Goal: Transaction & Acquisition: Purchase product/service

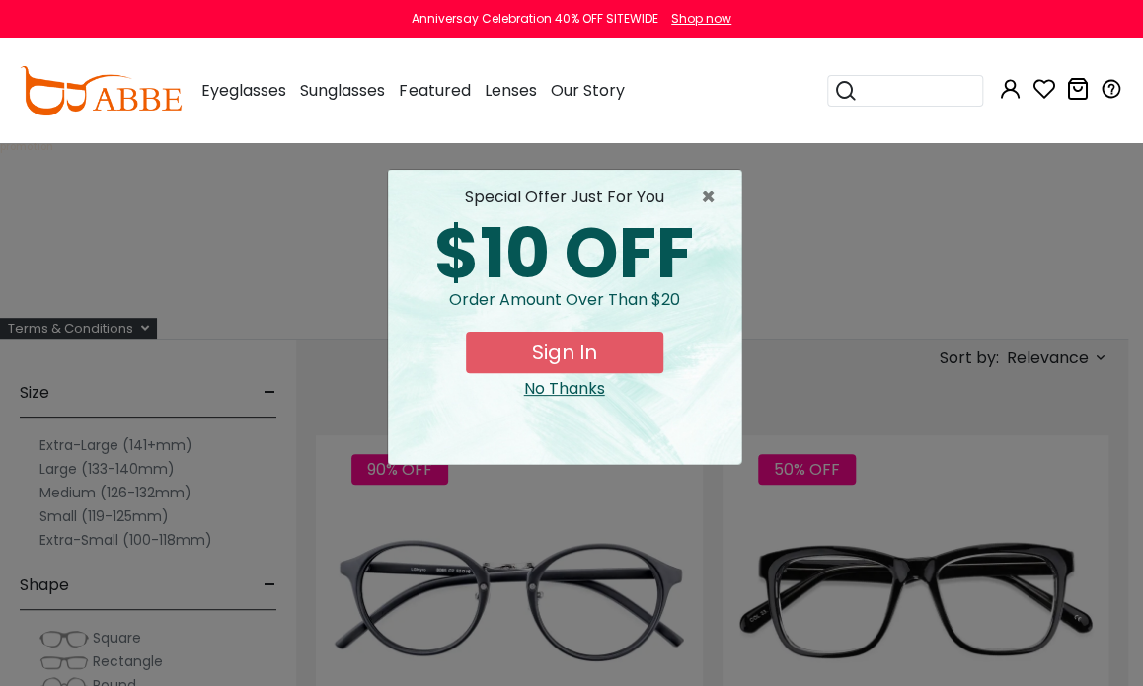
click at [416, 259] on div "$10 OFF" at bounding box center [565, 253] width 322 height 69
click at [707, 192] on span "×" at bounding box center [713, 198] width 25 height 24
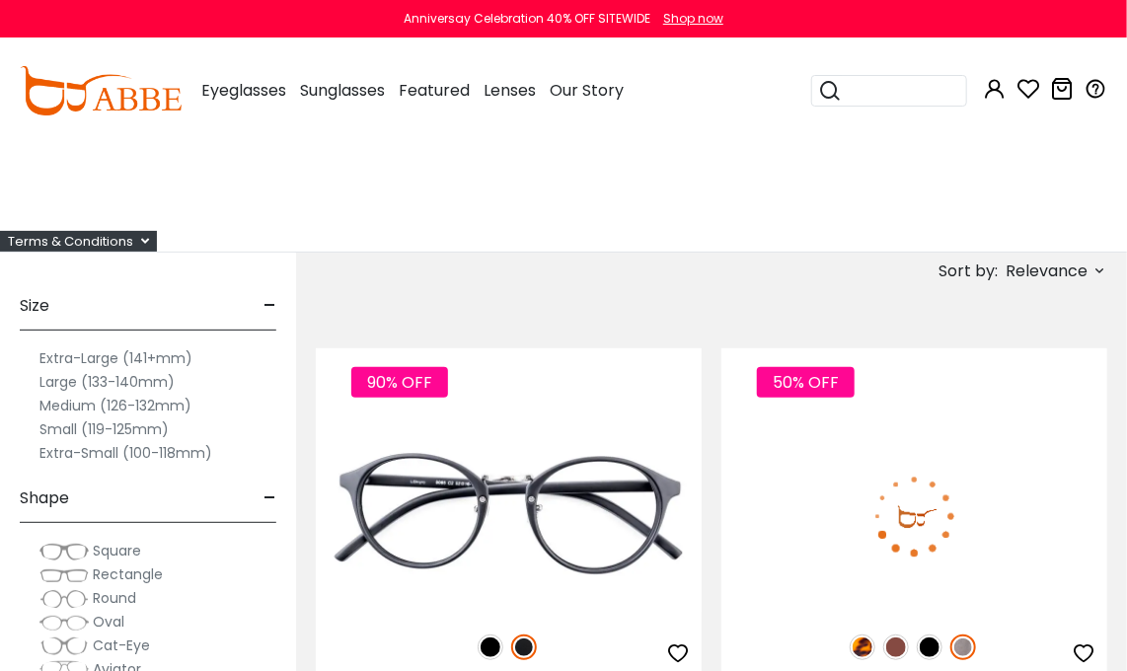
scroll to position [99, 0]
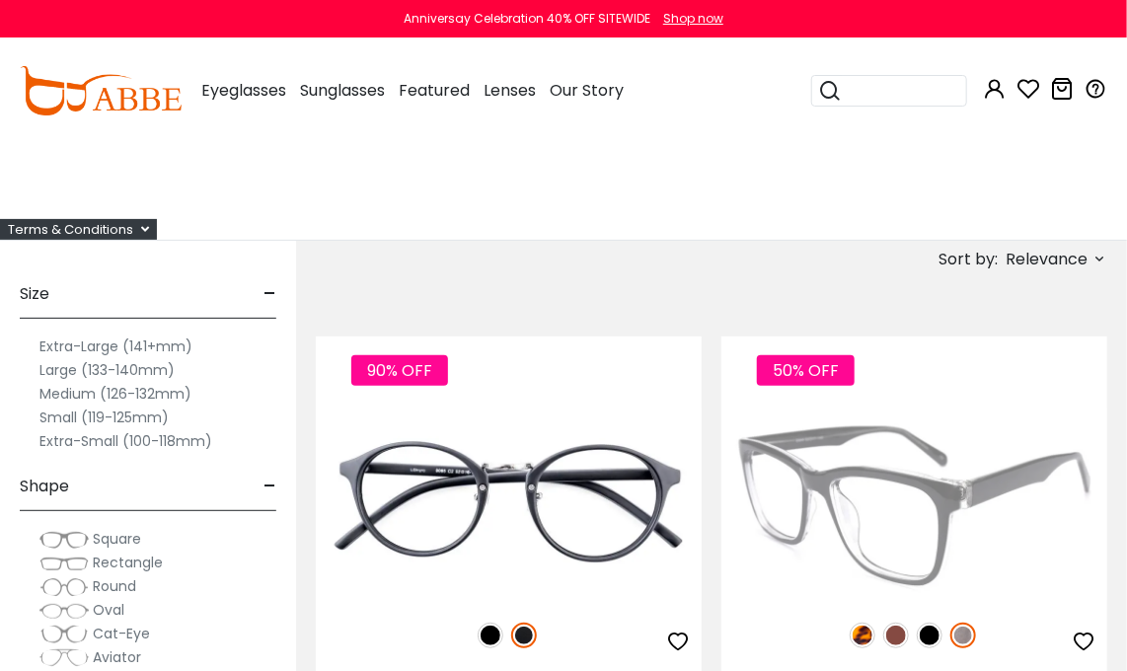
click at [829, 485] on img at bounding box center [914, 504] width 386 height 193
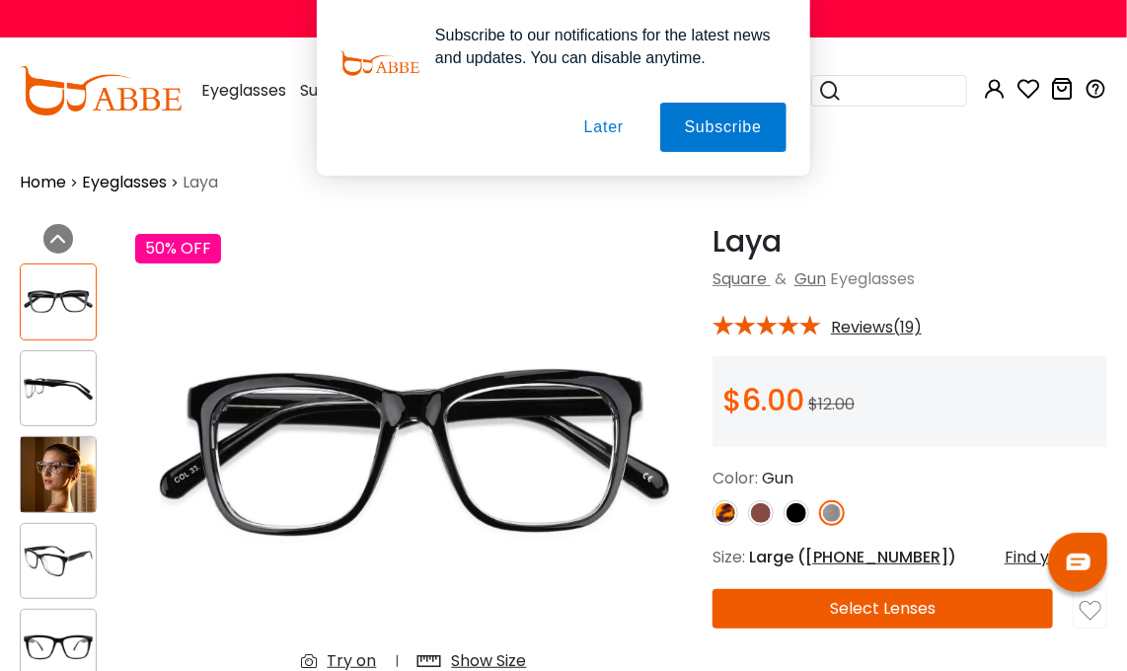
click at [610, 129] on button "Later" at bounding box center [604, 127] width 89 height 49
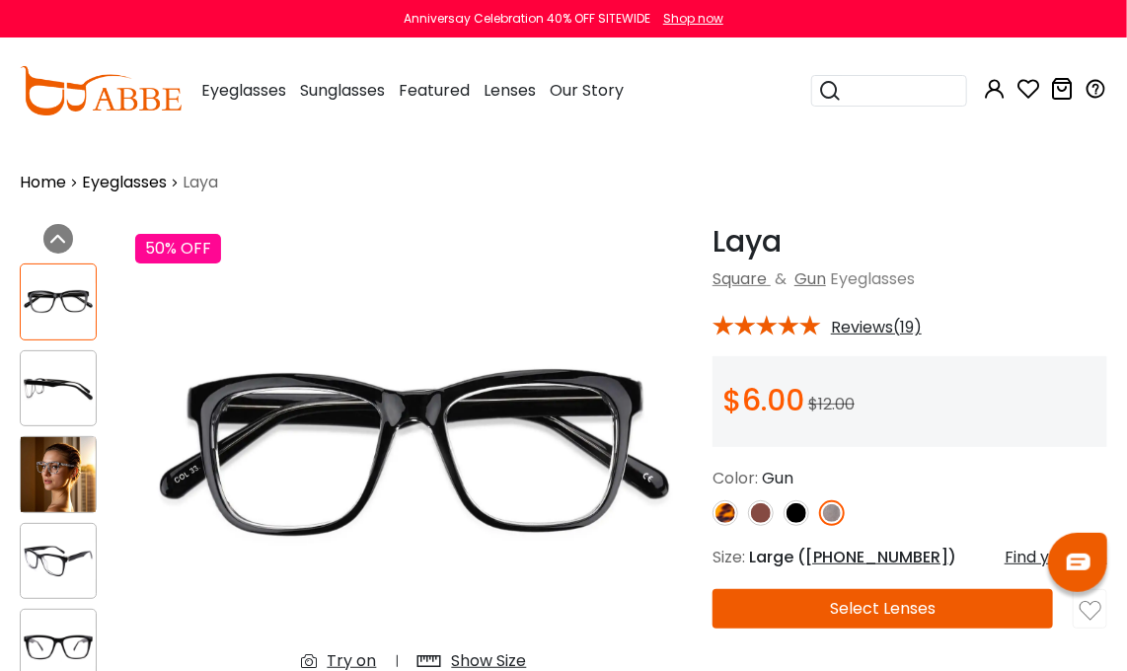
click at [938, 615] on button "Select Lenses" at bounding box center [883, 608] width 341 height 39
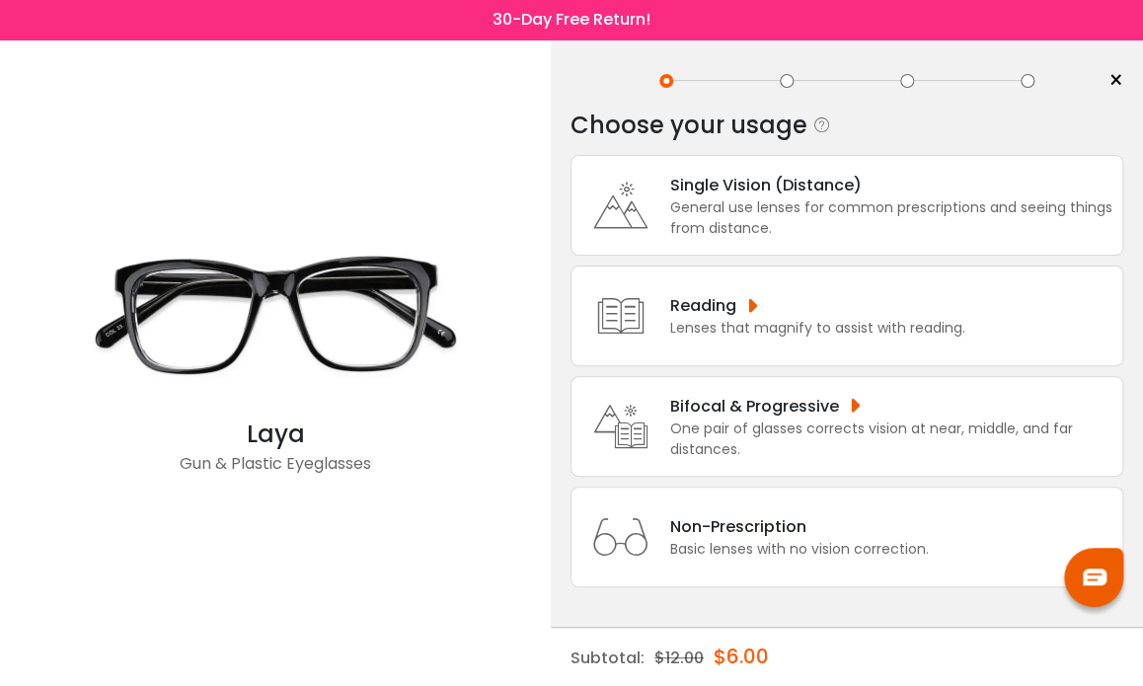
click at [794, 530] on div "Non-Prescription" at bounding box center [799, 526] width 259 height 25
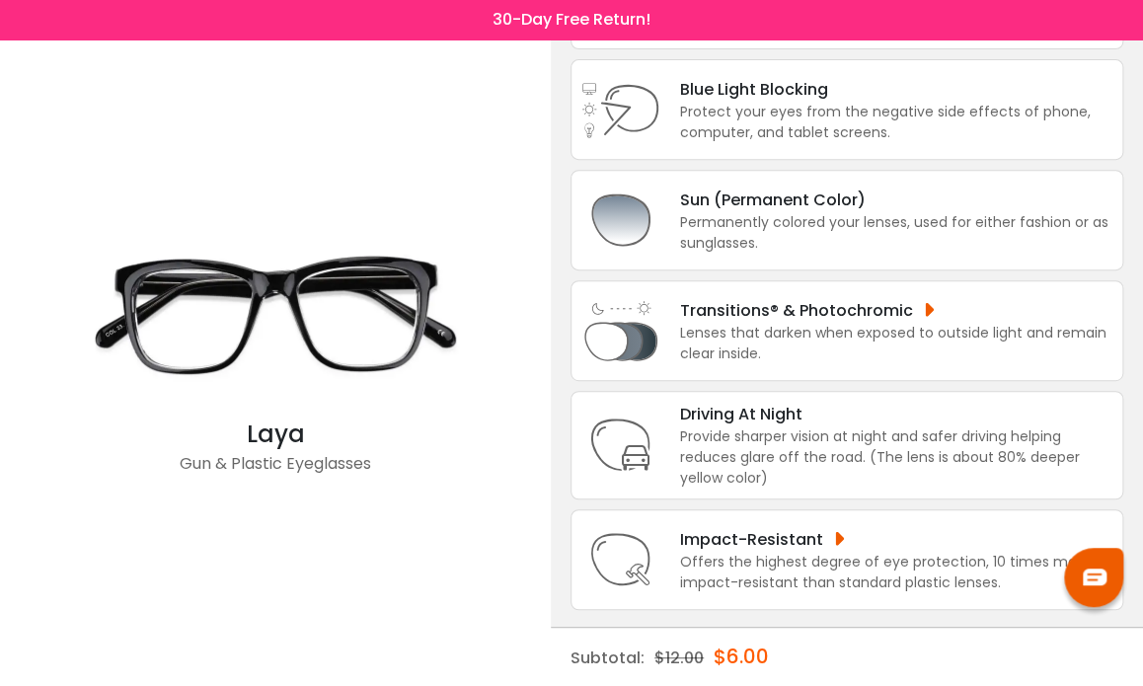
scroll to position [230, 0]
click at [846, 551] on div "Offers the highest degree of eye protection, 10 times more impact-resistant tha…" at bounding box center [896, 571] width 432 height 41
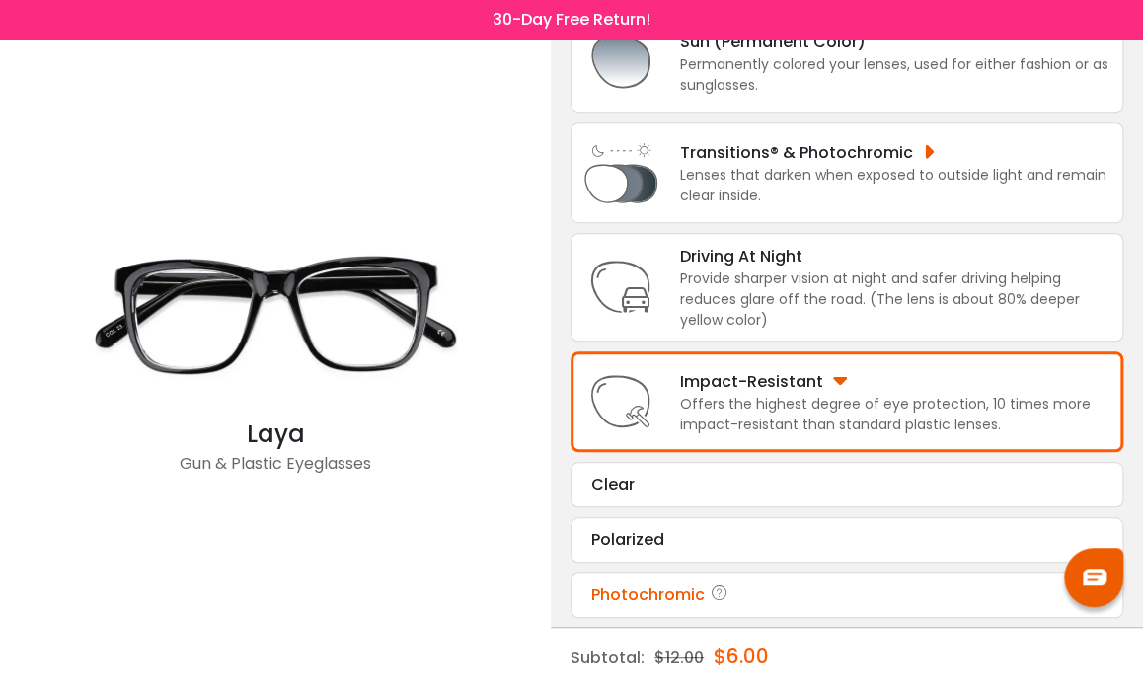
click at [751, 591] on div "Photochromic" at bounding box center [846, 595] width 511 height 24
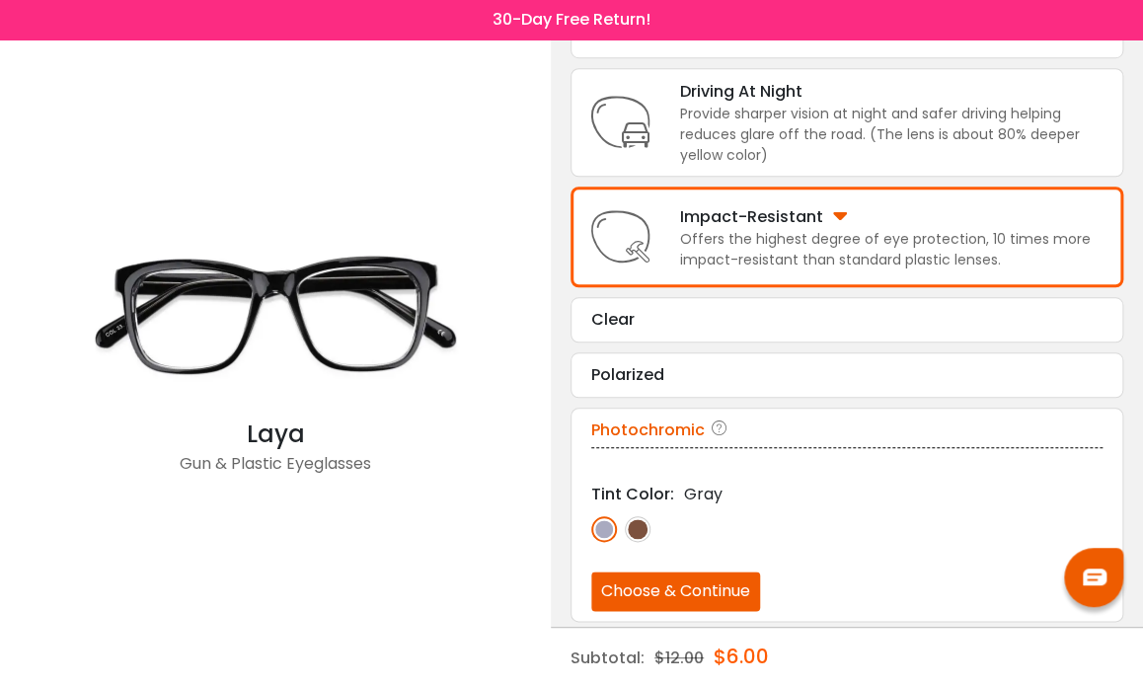
click at [703, 583] on button "Choose & Continue" at bounding box center [675, 590] width 169 height 39
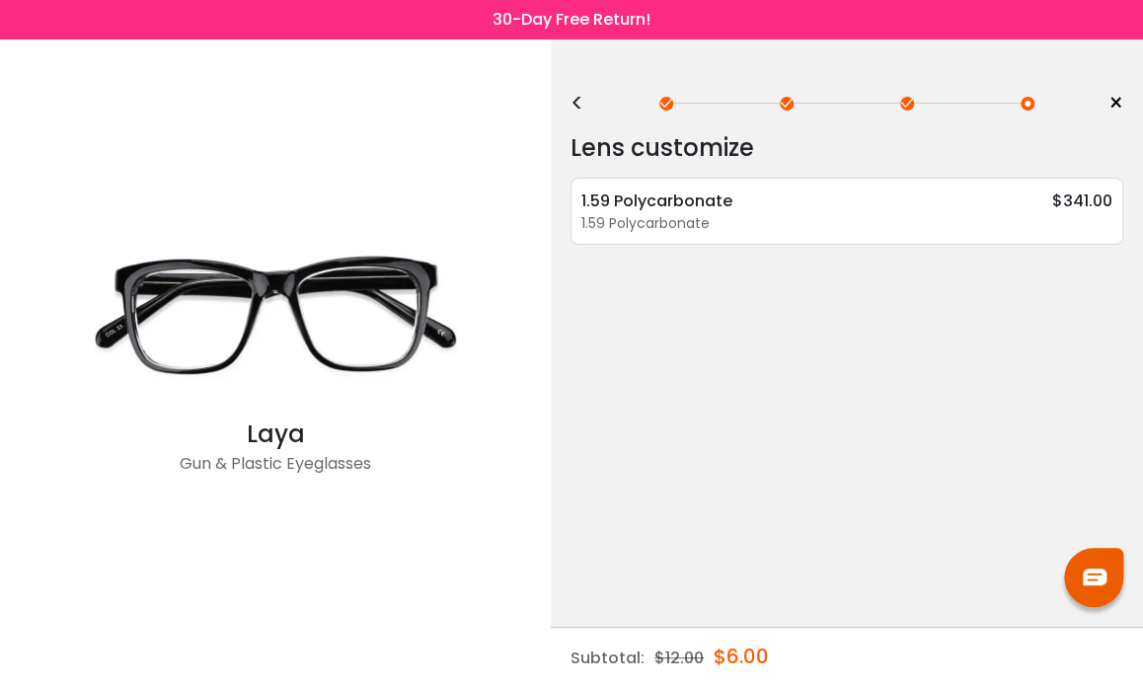
scroll to position [0, 0]
click at [904, 216] on div "1.59 Polycarbonate" at bounding box center [846, 223] width 531 height 21
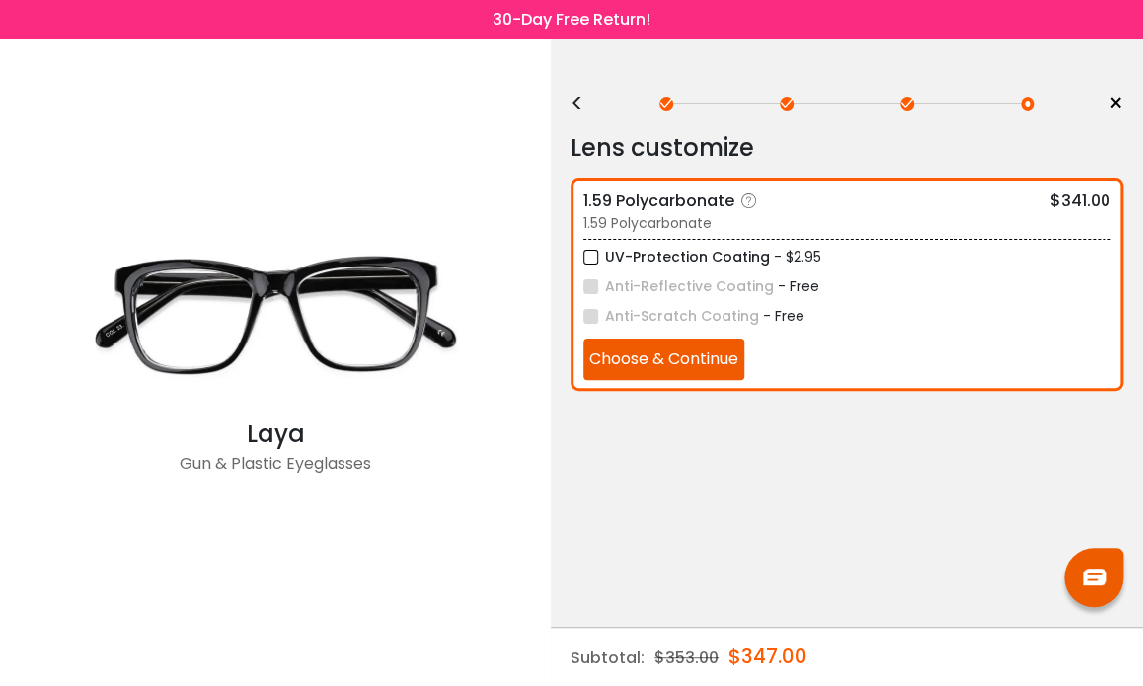
click at [717, 345] on button "Choose & Continue" at bounding box center [663, 359] width 161 height 41
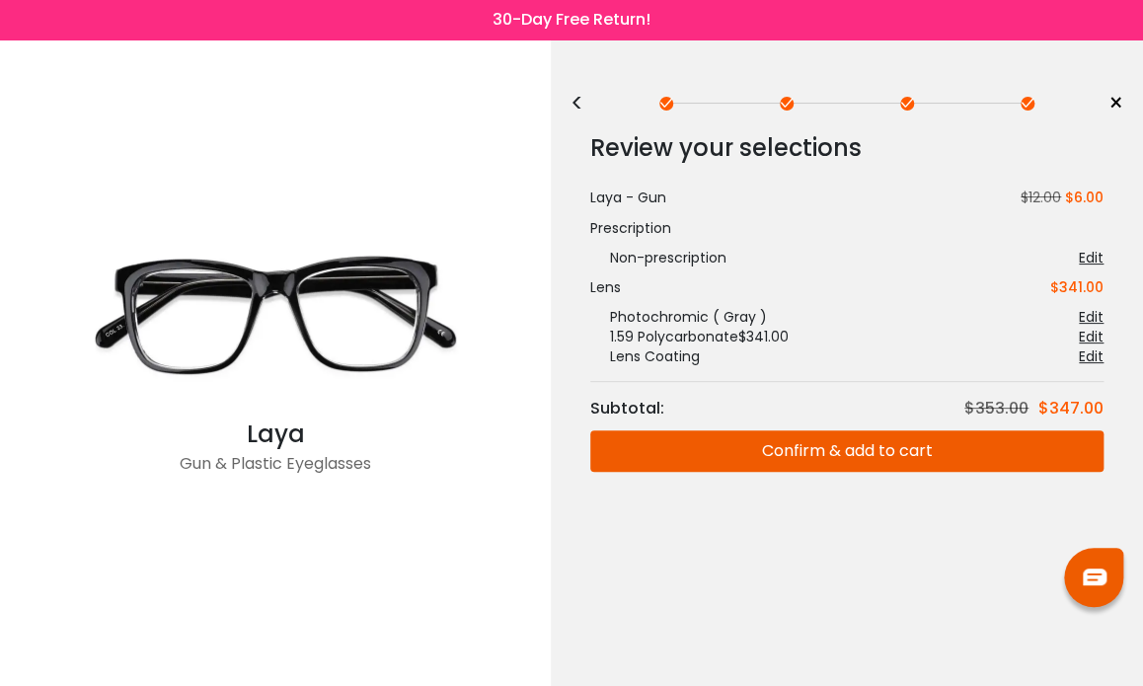
click at [876, 459] on button "Confirm & add to cart" at bounding box center [846, 450] width 513 height 41
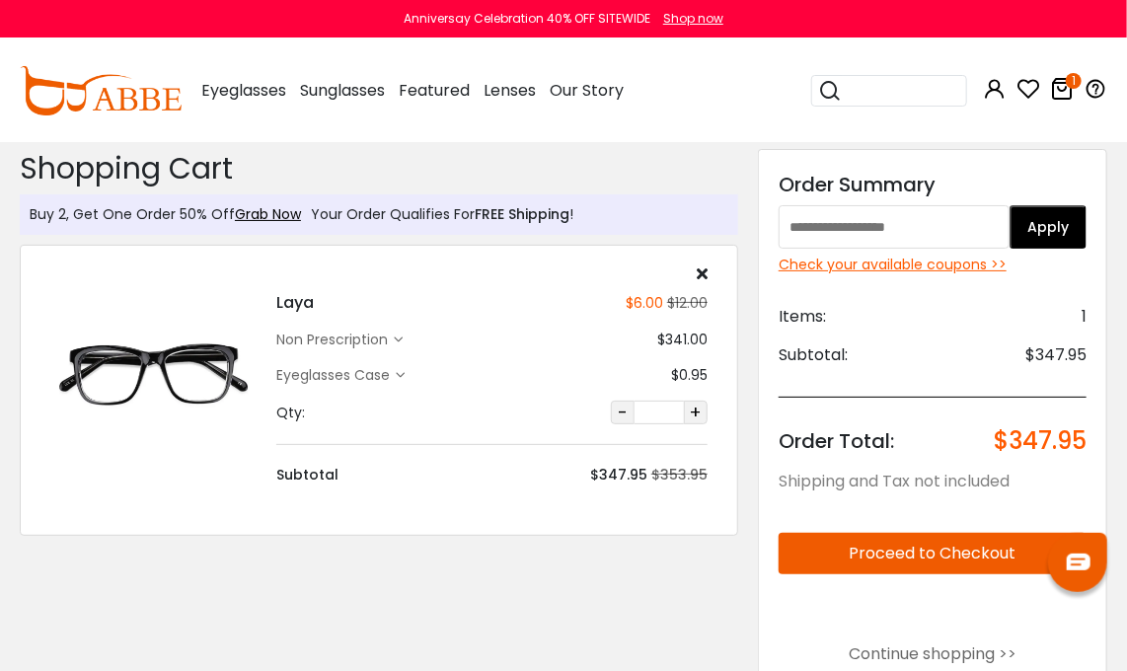
click at [899, 226] on input "text" at bounding box center [894, 226] width 231 height 43
paste input "********"
type input "********"
click at [1052, 212] on button "Apply" at bounding box center [1048, 226] width 77 height 43
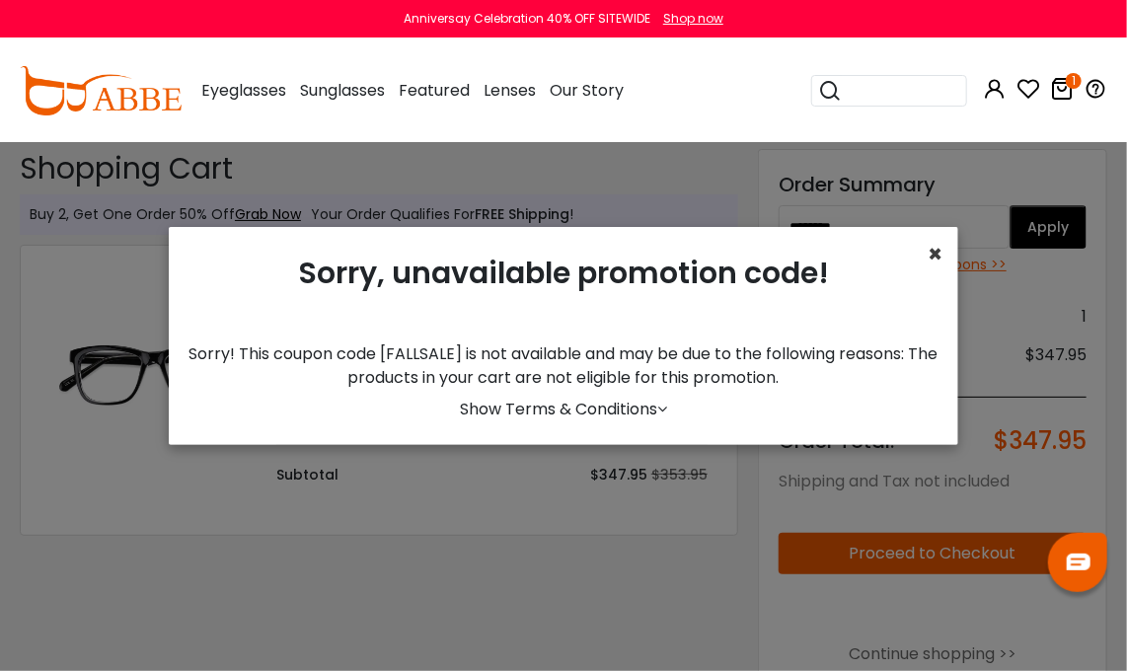
click at [928, 254] on span "×" at bounding box center [935, 254] width 15 height 33
